Goal: Information Seeking & Learning: Compare options

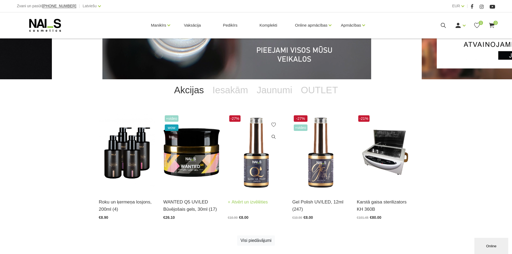
click at [263, 164] on img at bounding box center [256, 153] width 56 height 78
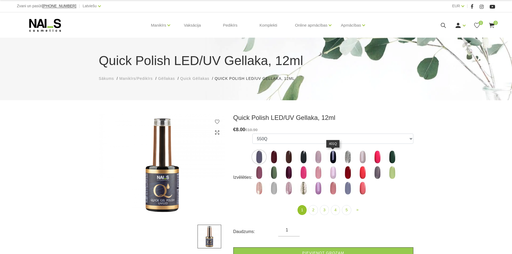
click at [331, 161] on img at bounding box center [332, 156] width 13 height 13
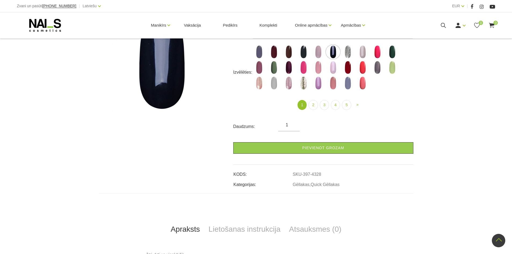
scroll to position [27, 0]
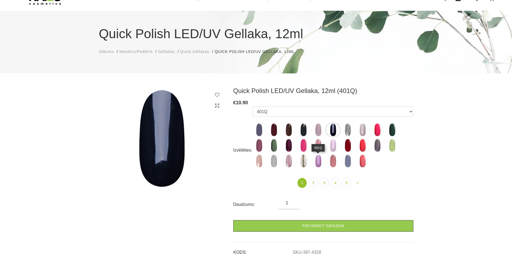
click at [318, 162] on img at bounding box center [317, 160] width 13 height 13
select select "4359"
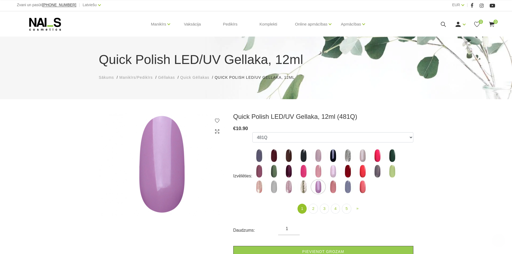
scroll to position [0, 0]
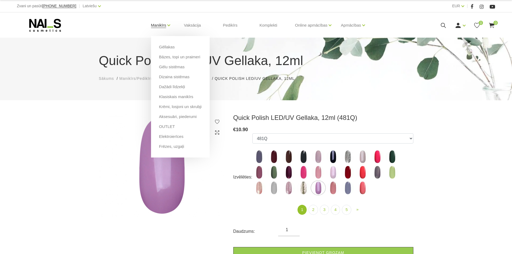
click at [156, 27] on link "Manikīrs" at bounding box center [158, 25] width 15 height 21
click at [163, 48] on link "Gēllakas" at bounding box center [167, 47] width 16 height 6
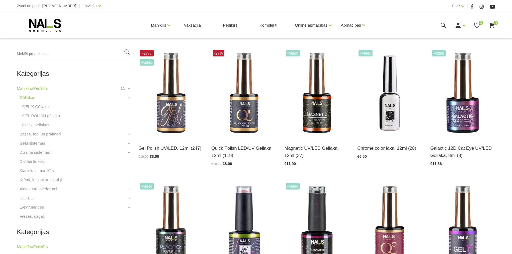
scroll to position [134, 0]
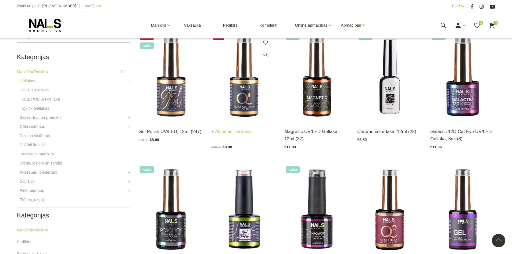
click at [261, 95] on img at bounding box center [243, 76] width 65 height 89
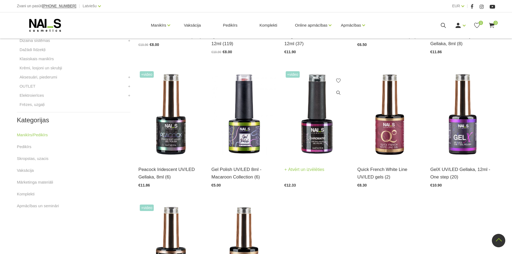
scroll to position [242, 0]
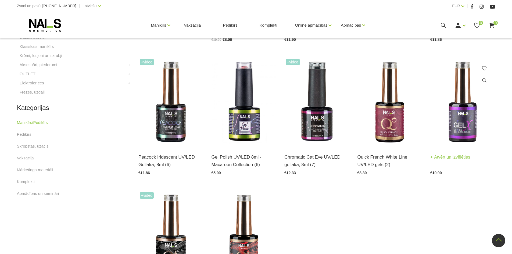
click at [458, 130] on img at bounding box center [462, 101] width 65 height 89
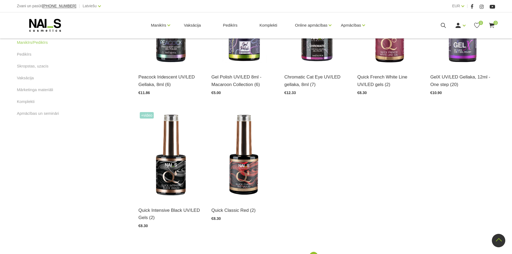
scroll to position [322, 0]
click at [246, 168] on img at bounding box center [243, 154] width 65 height 89
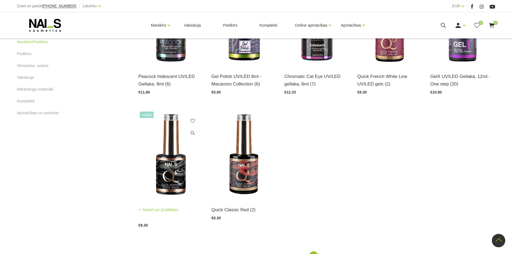
click at [159, 152] on img at bounding box center [170, 154] width 65 height 89
click at [172, 175] on img at bounding box center [170, 154] width 65 height 89
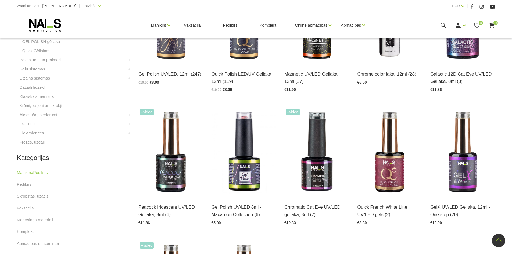
scroll to position [107, 0]
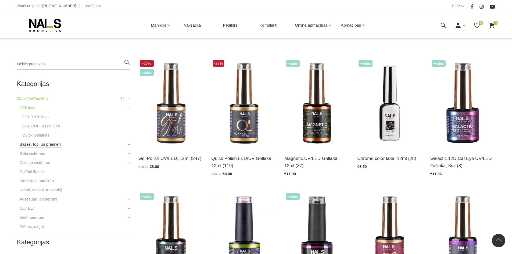
click at [32, 145] on link "Bāzes, topi un praimeri" at bounding box center [40, 144] width 41 height 6
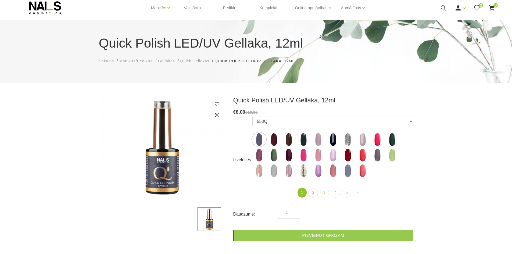
scroll to position [27, 0]
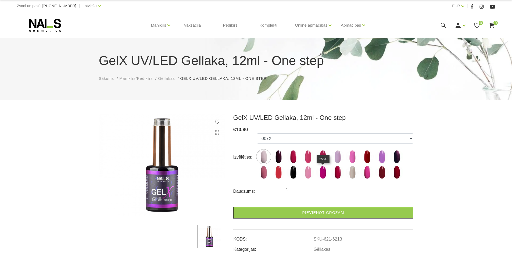
click at [321, 175] on img at bounding box center [322, 171] width 13 height 13
select select "6220"
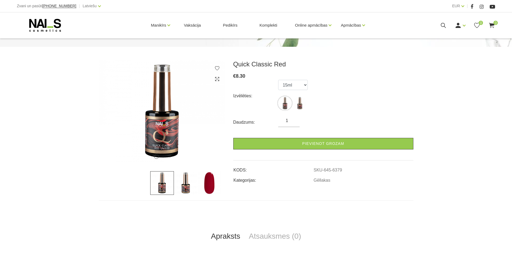
scroll to position [54, 0]
click at [300, 103] on img at bounding box center [299, 102] width 13 height 13
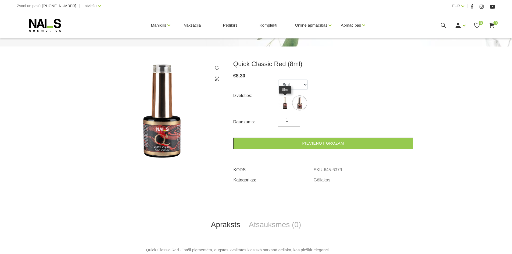
click at [285, 105] on img at bounding box center [284, 102] width 13 height 13
select select "6380"
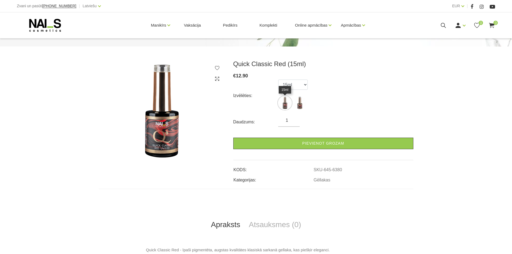
click at [287, 102] on img at bounding box center [284, 102] width 13 height 13
click at [281, 103] on img at bounding box center [284, 102] width 13 height 13
click at [282, 109] on img at bounding box center [284, 102] width 13 height 13
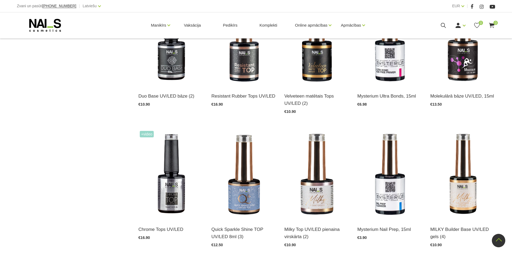
scroll to position [457, 0]
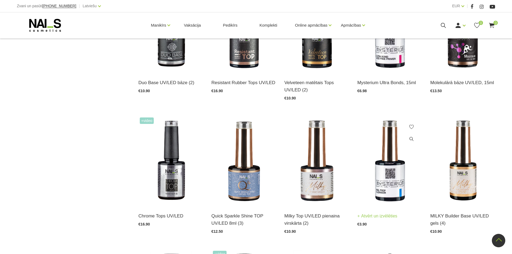
click at [373, 216] on link "Atvērt un izvēlēties" at bounding box center [377, 216] width 40 height 8
click at [460, 173] on img at bounding box center [462, 160] width 65 height 89
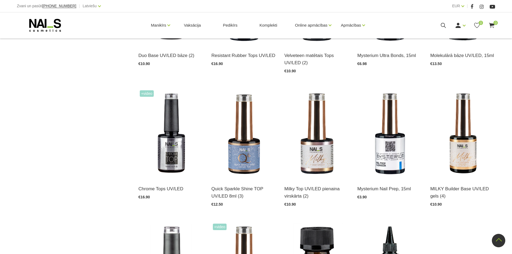
scroll to position [618, 0]
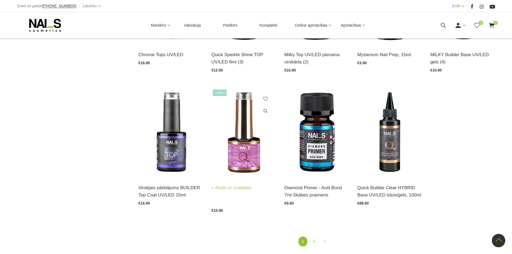
click at [243, 159] on img at bounding box center [243, 132] width 65 height 89
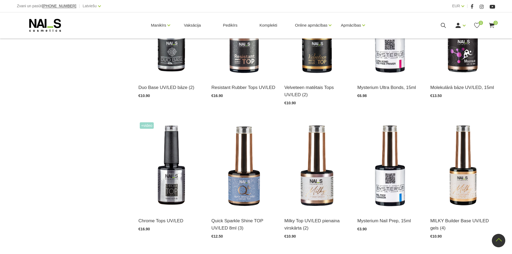
scroll to position [403, 0]
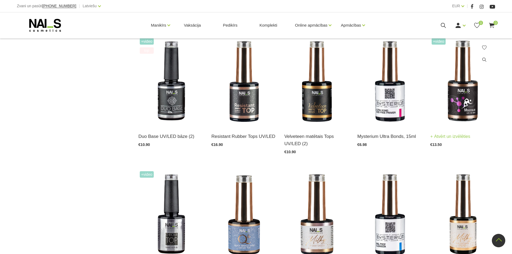
click at [467, 104] on img at bounding box center [462, 81] width 65 height 89
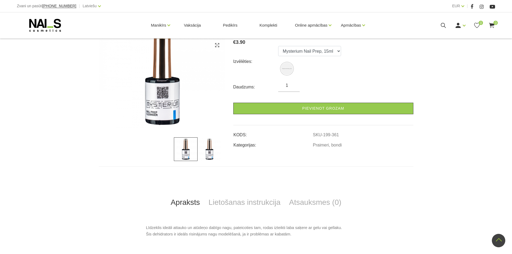
scroll to position [81, 0]
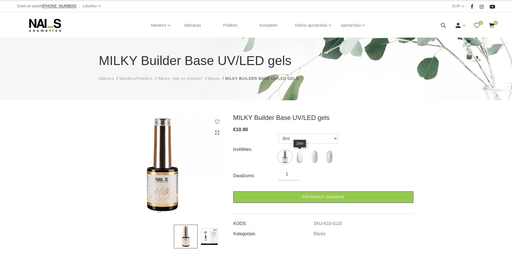
click at [297, 159] on img at bounding box center [299, 156] width 13 height 13
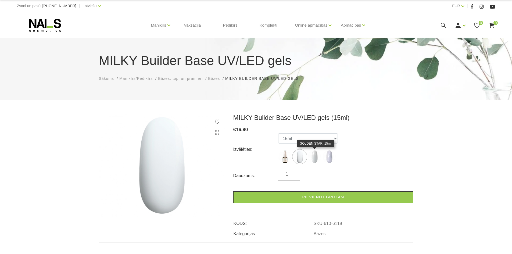
click at [314, 157] on img at bounding box center [314, 156] width 13 height 13
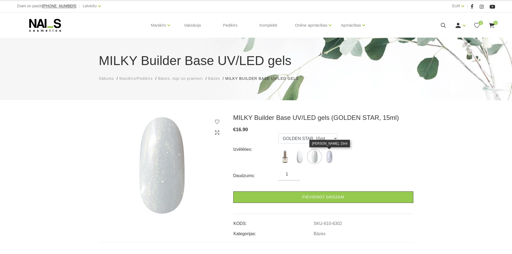
click at [330, 157] on img at bounding box center [328, 156] width 13 height 13
select select "6303"
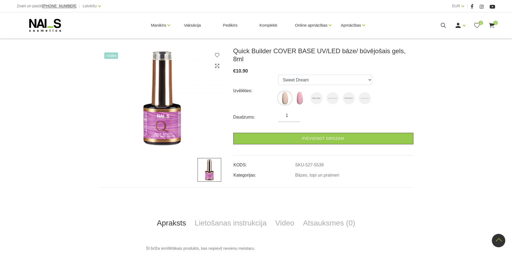
scroll to position [54, 0]
